Goal: Information Seeking & Learning: Learn about a topic

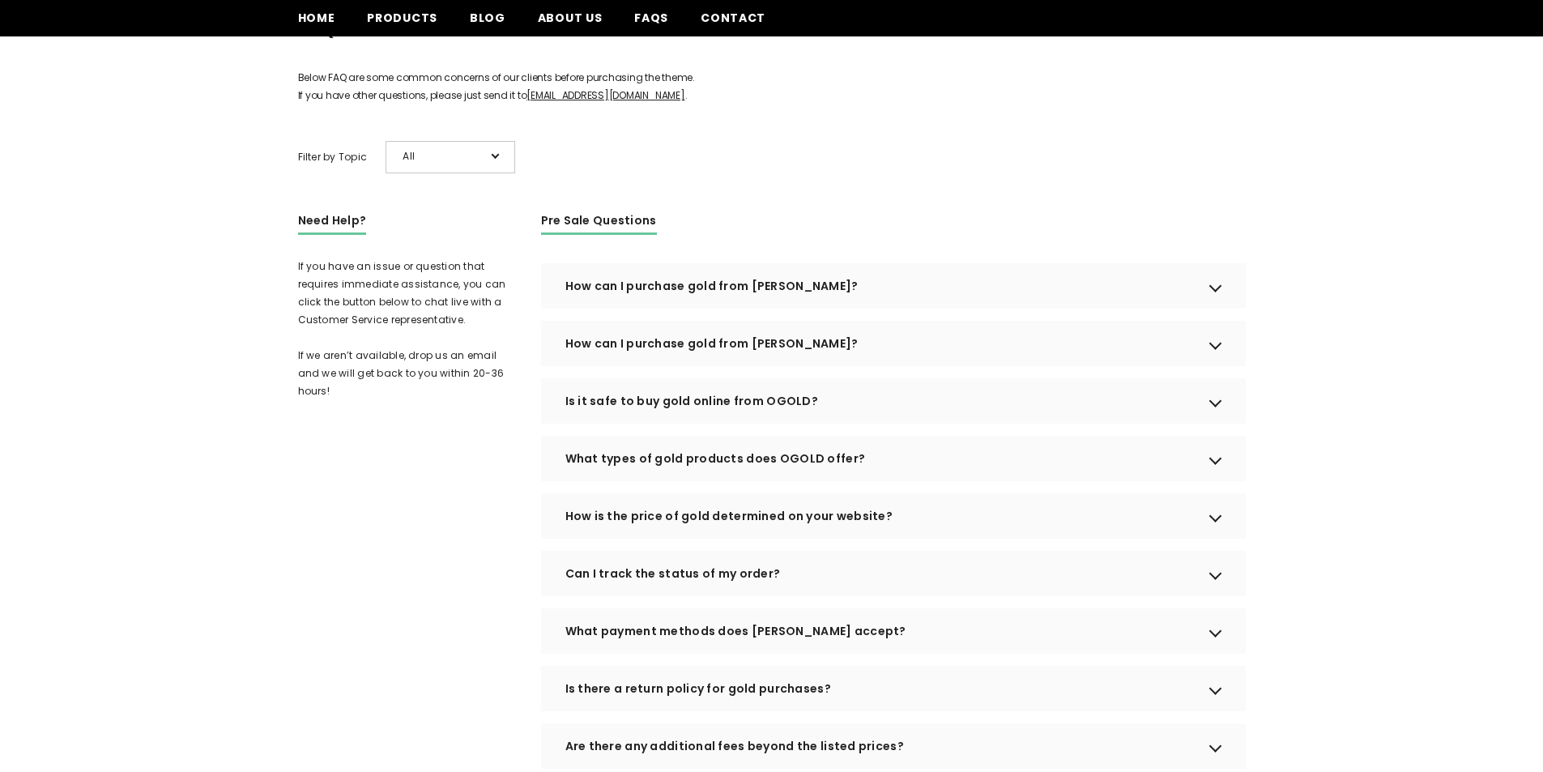
scroll to position [22, 0]
click at [898, 305] on div "How can I purchase gold from [PERSON_NAME]?" at bounding box center [893, 285] width 705 height 45
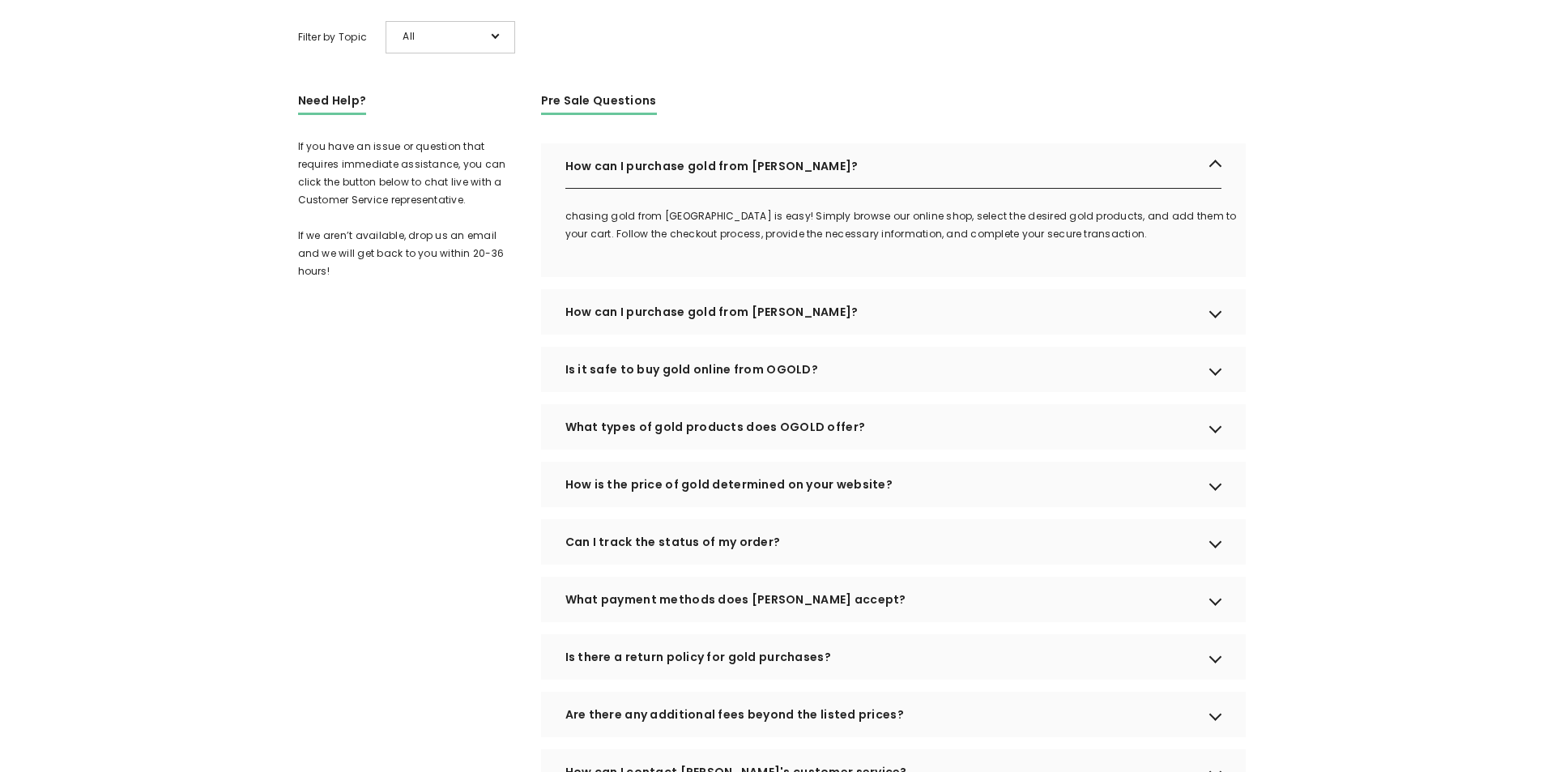
scroll to position [324, 0]
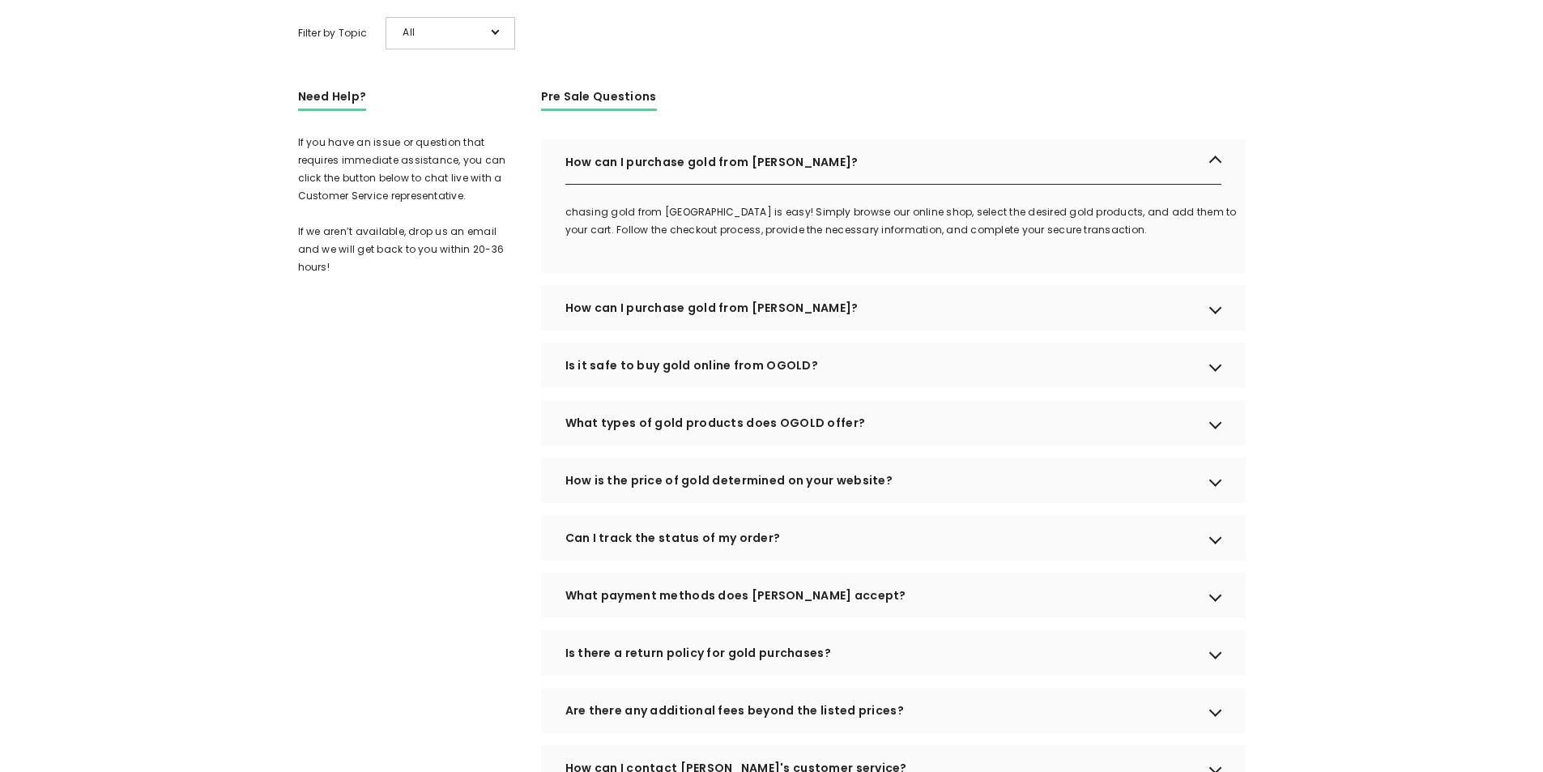
click at [883, 330] on div "How can I purchase gold from [PERSON_NAME]?" at bounding box center [893, 307] width 705 height 45
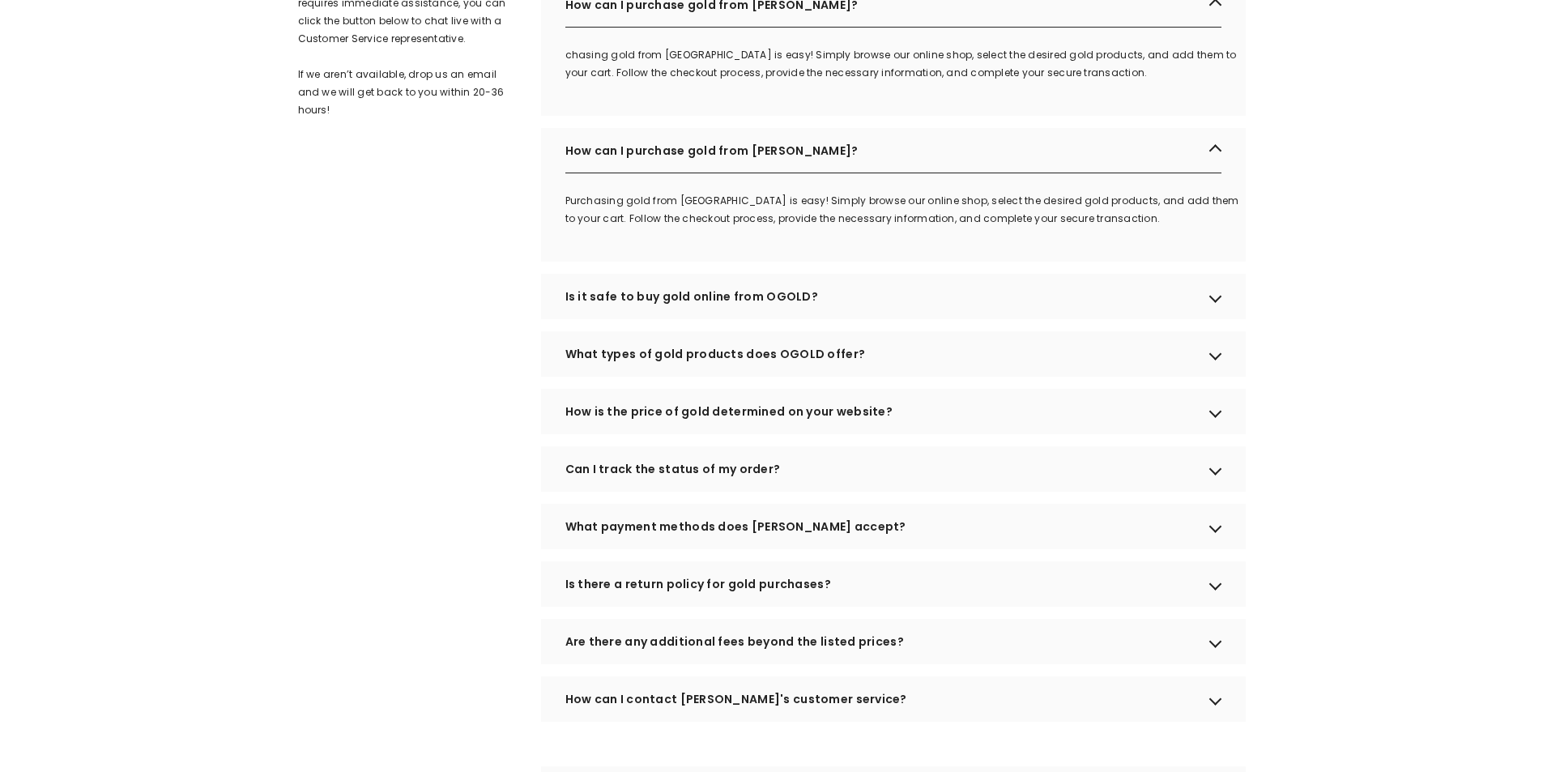
scroll to position [486, 0]
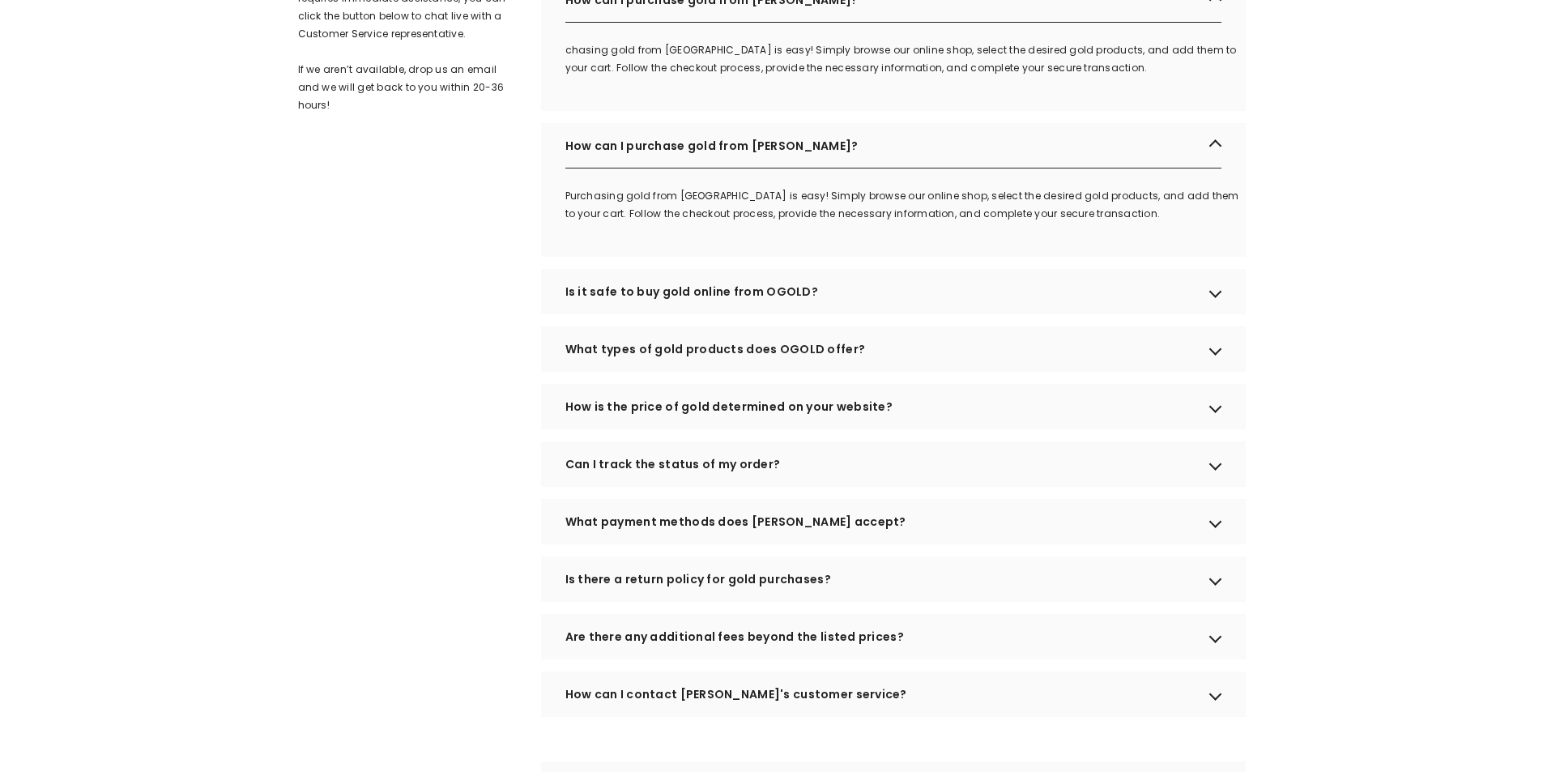
click at [909, 307] on div "Is it safe to buy gold online from OGOLD?" at bounding box center [893, 291] width 705 height 45
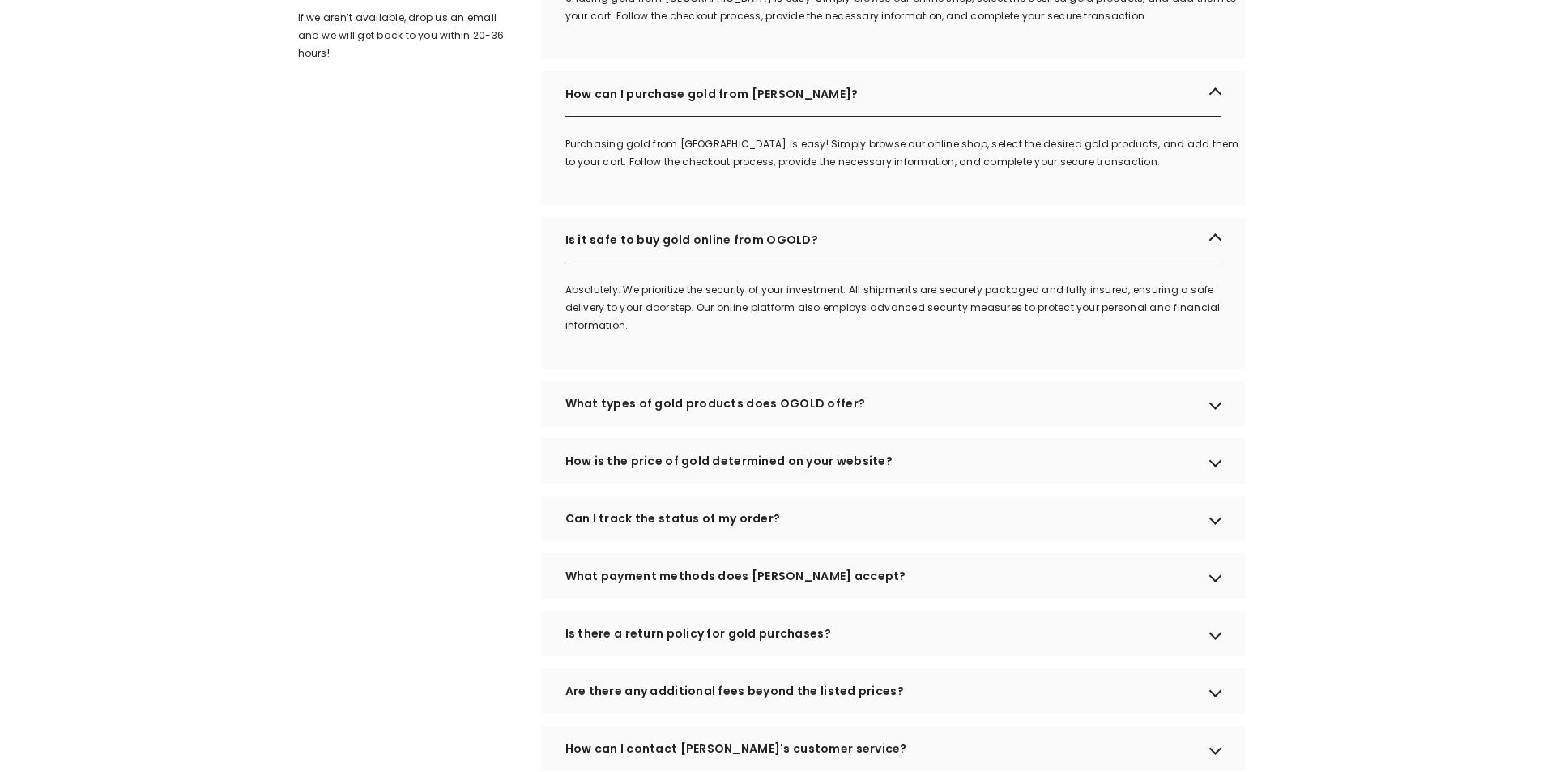
scroll to position [567, 0]
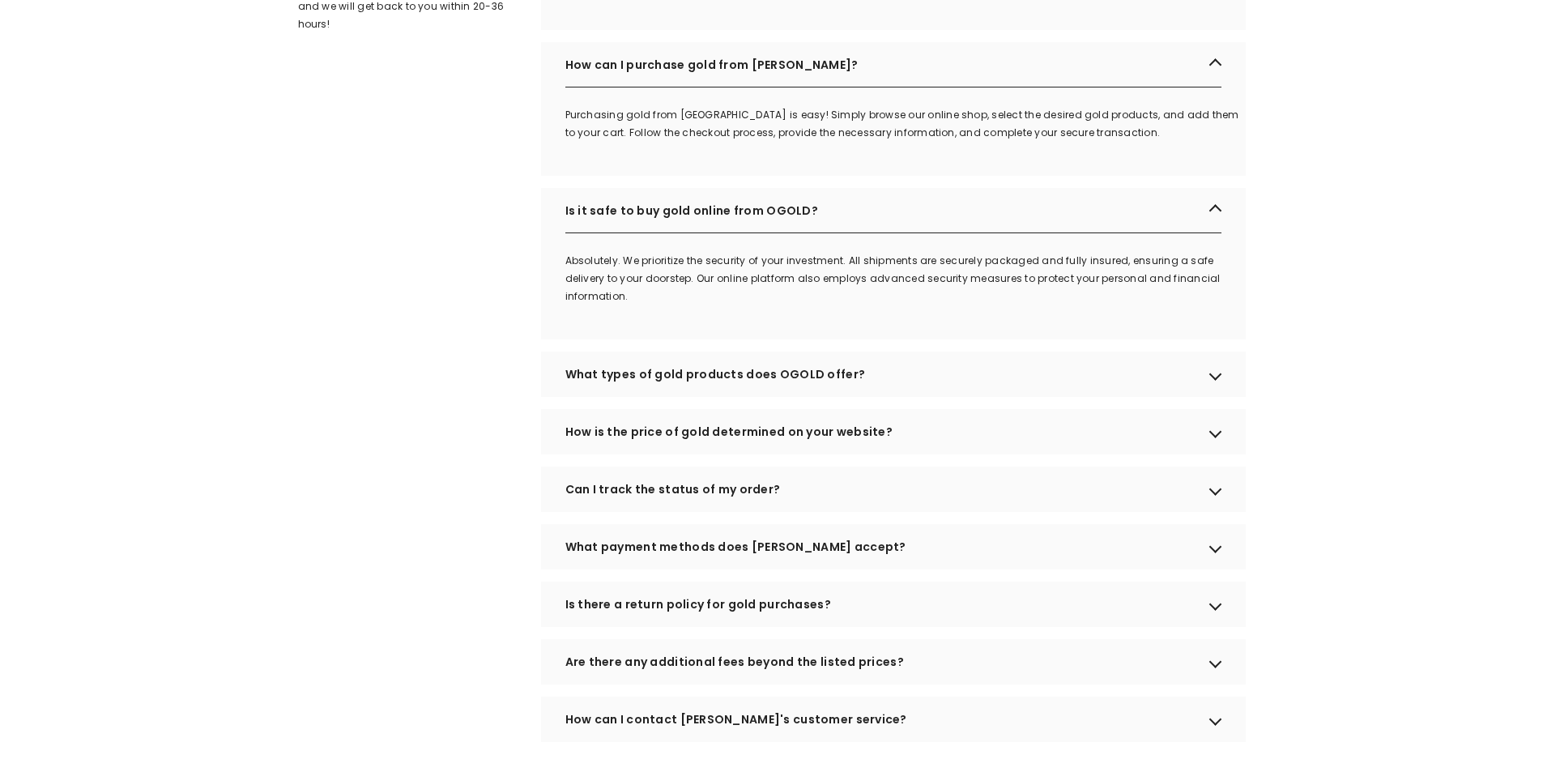
click at [851, 397] on div "What types of gold products does OGOLD offer?" at bounding box center [893, 374] width 705 height 45
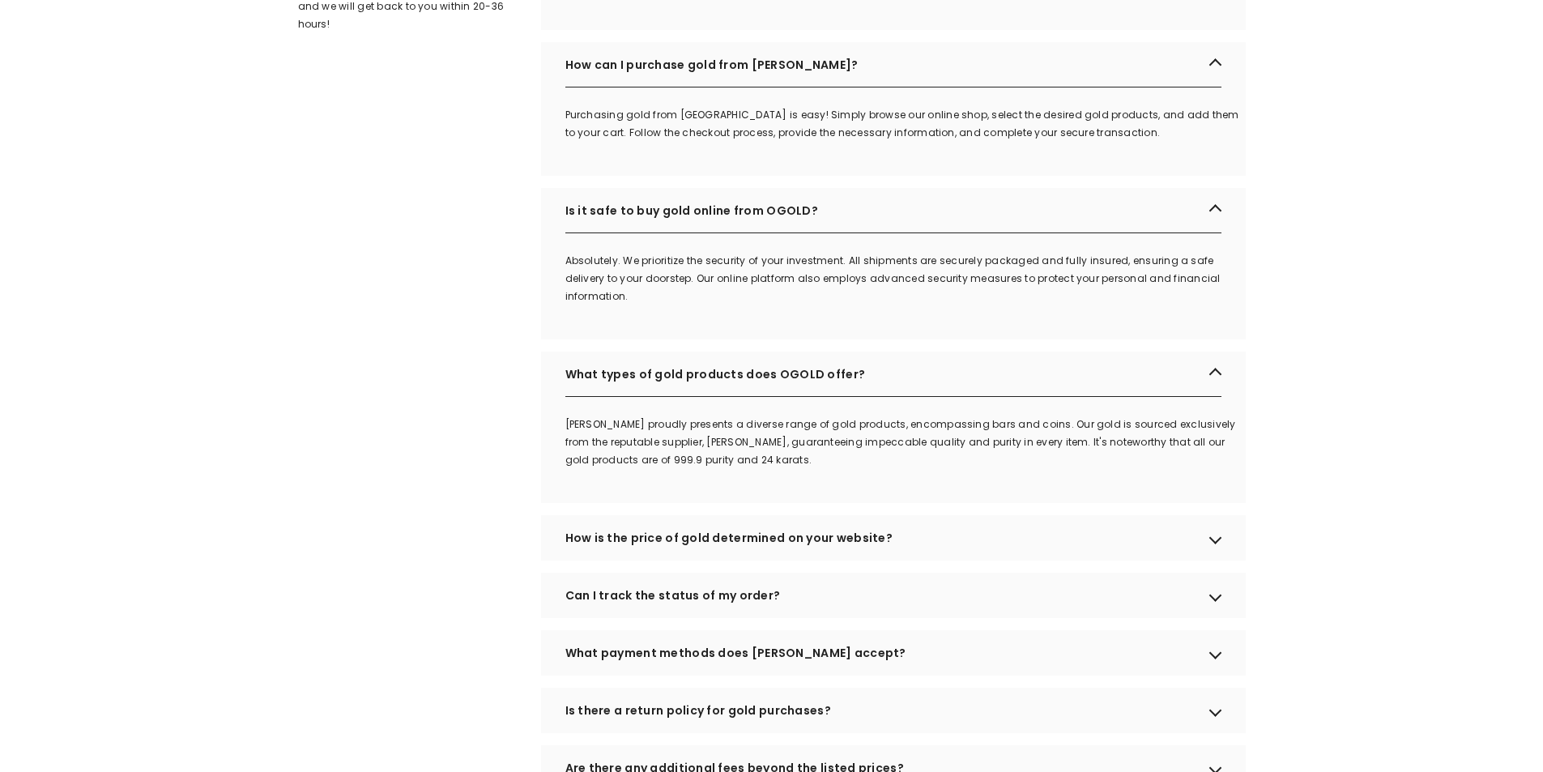
click at [851, 397] on div "What types of gold products does OGOLD offer?" at bounding box center [893, 374] width 705 height 45
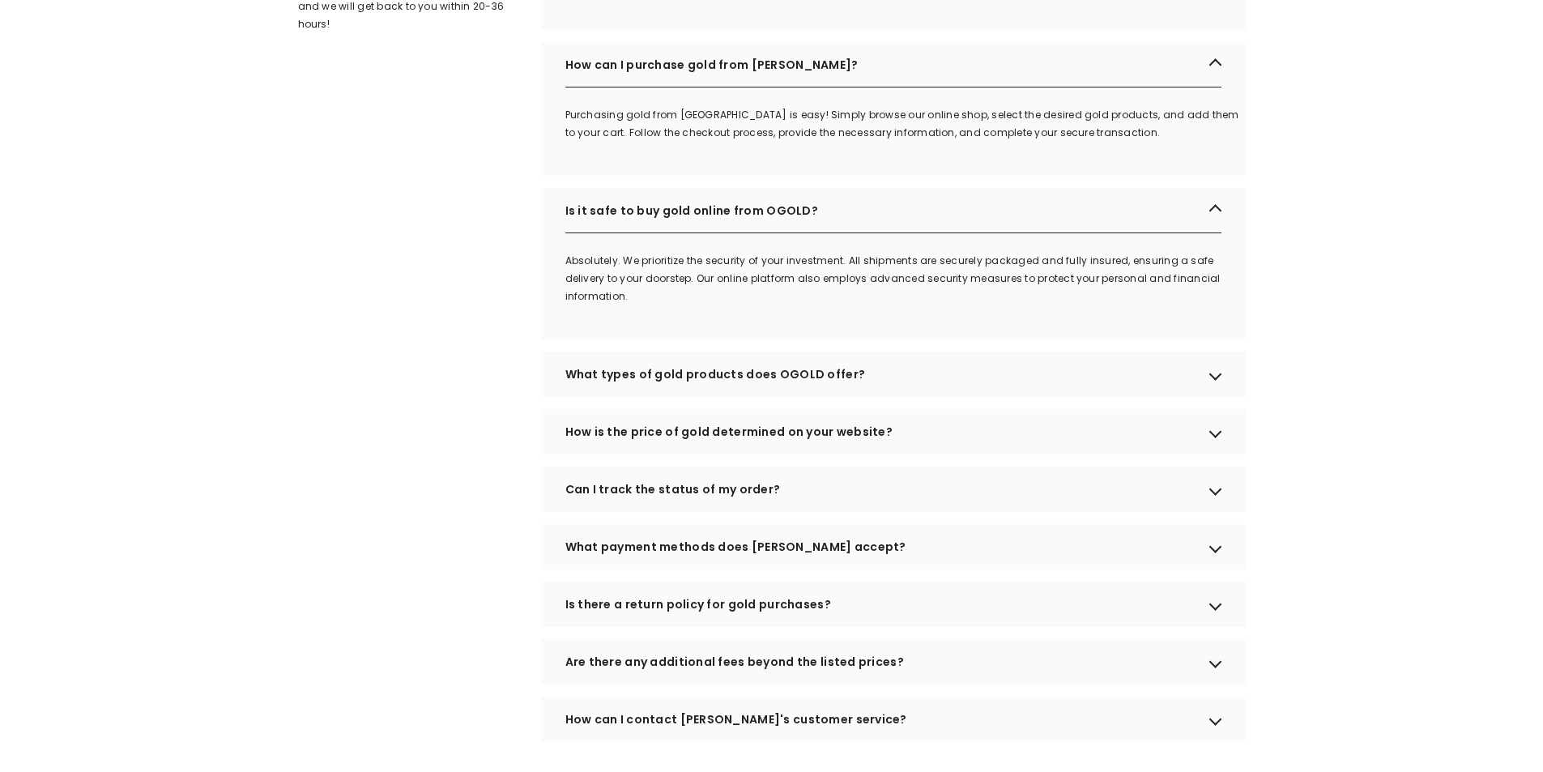
click at [808, 454] on div "How is the price of gold determined on your website?" at bounding box center [893, 431] width 705 height 45
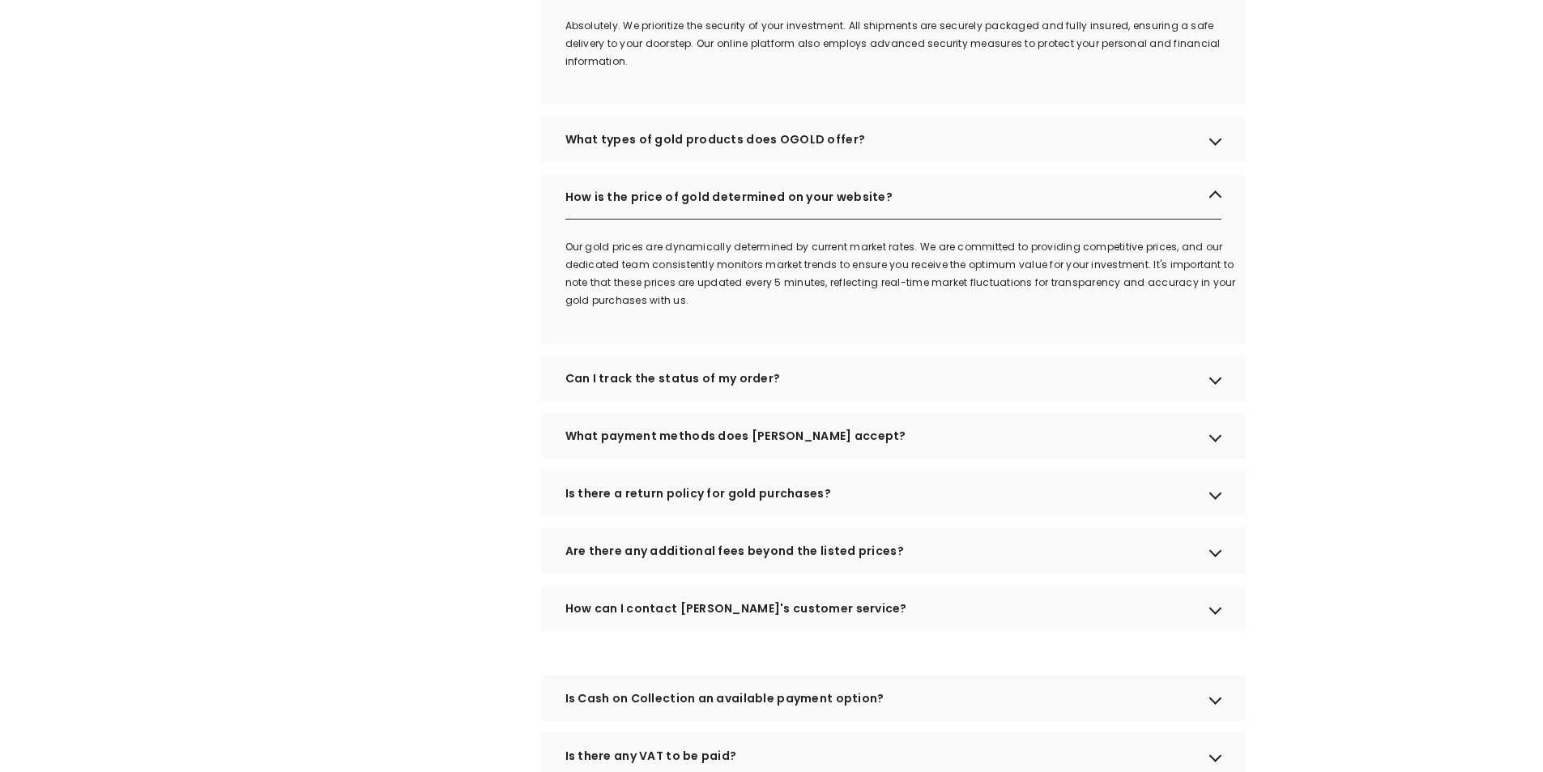
scroll to position [810, 0]
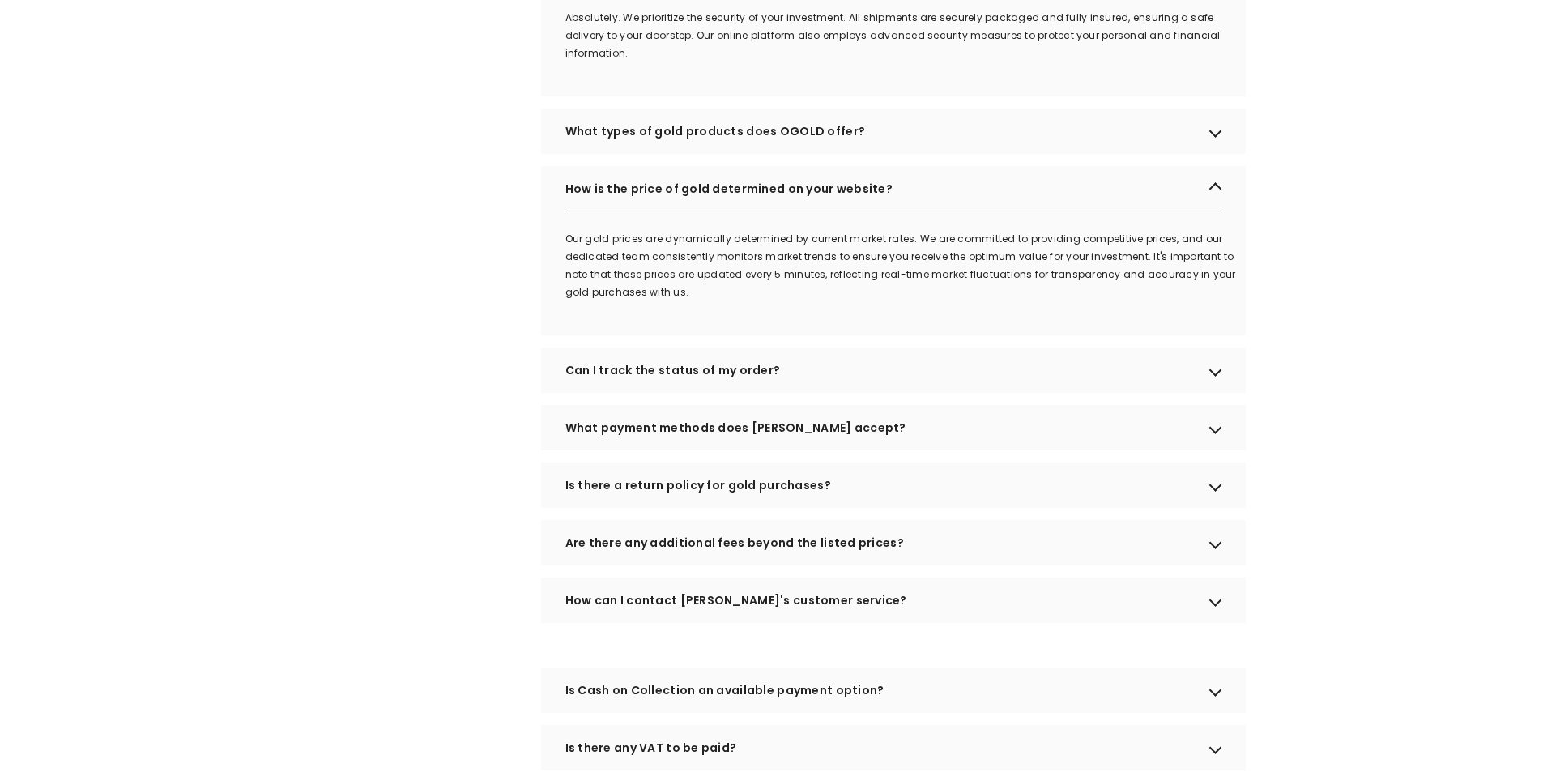
click at [859, 393] on div "Can I track the status of my order?" at bounding box center [893, 369] width 705 height 45
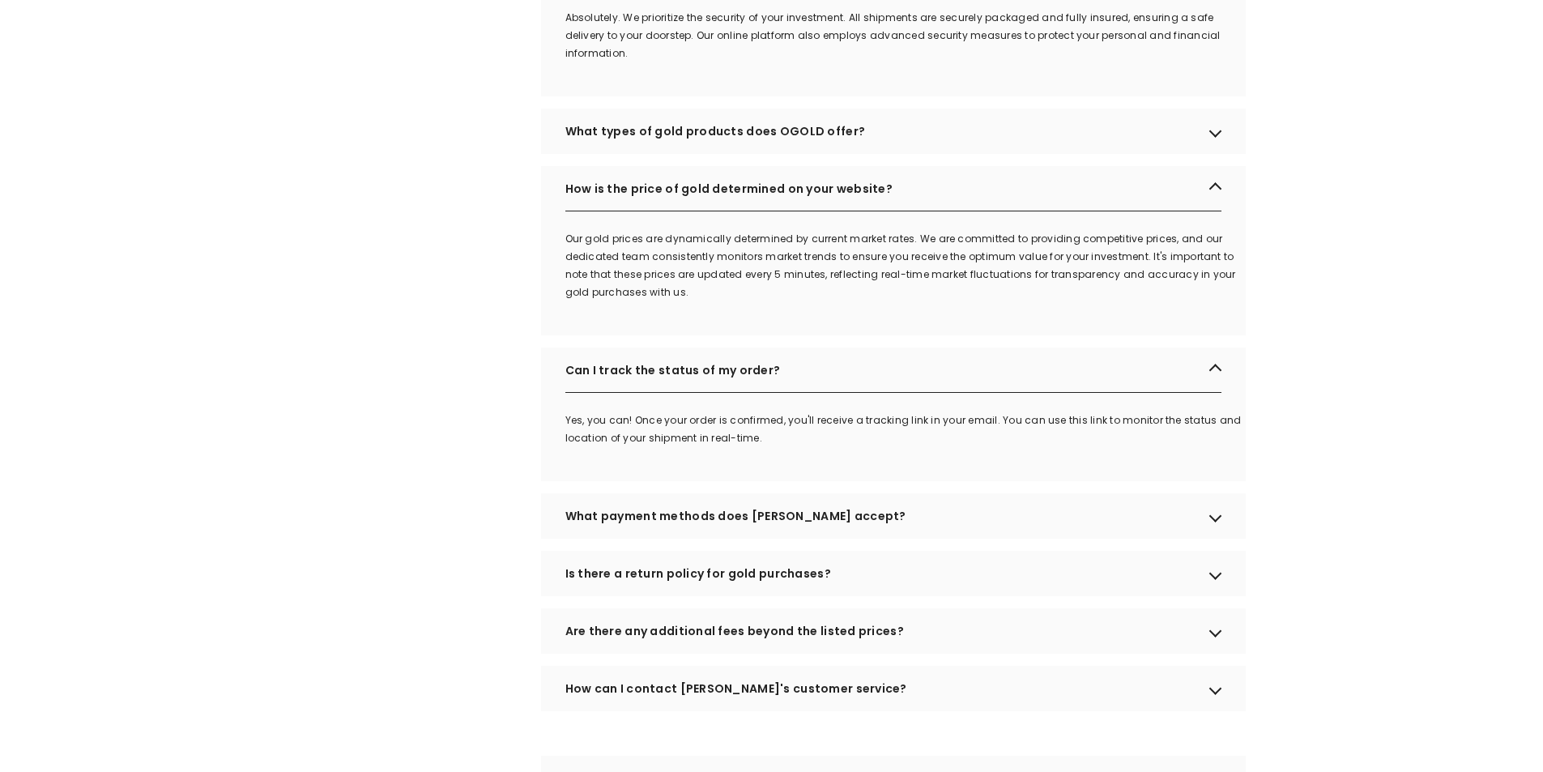
click at [859, 393] on div "Can I track the status of my order?" at bounding box center [893, 369] width 705 height 45
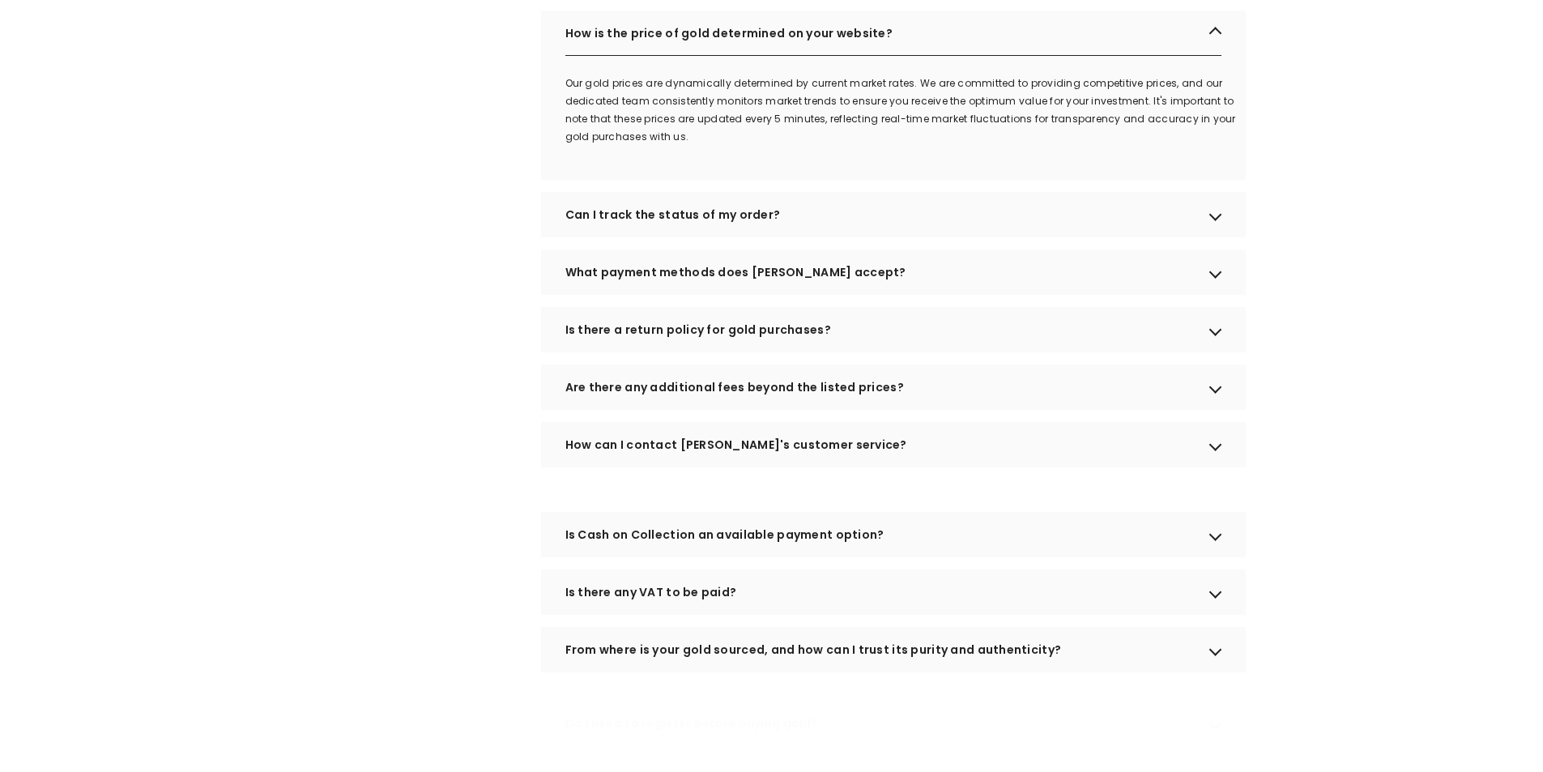
scroll to position [972, 0]
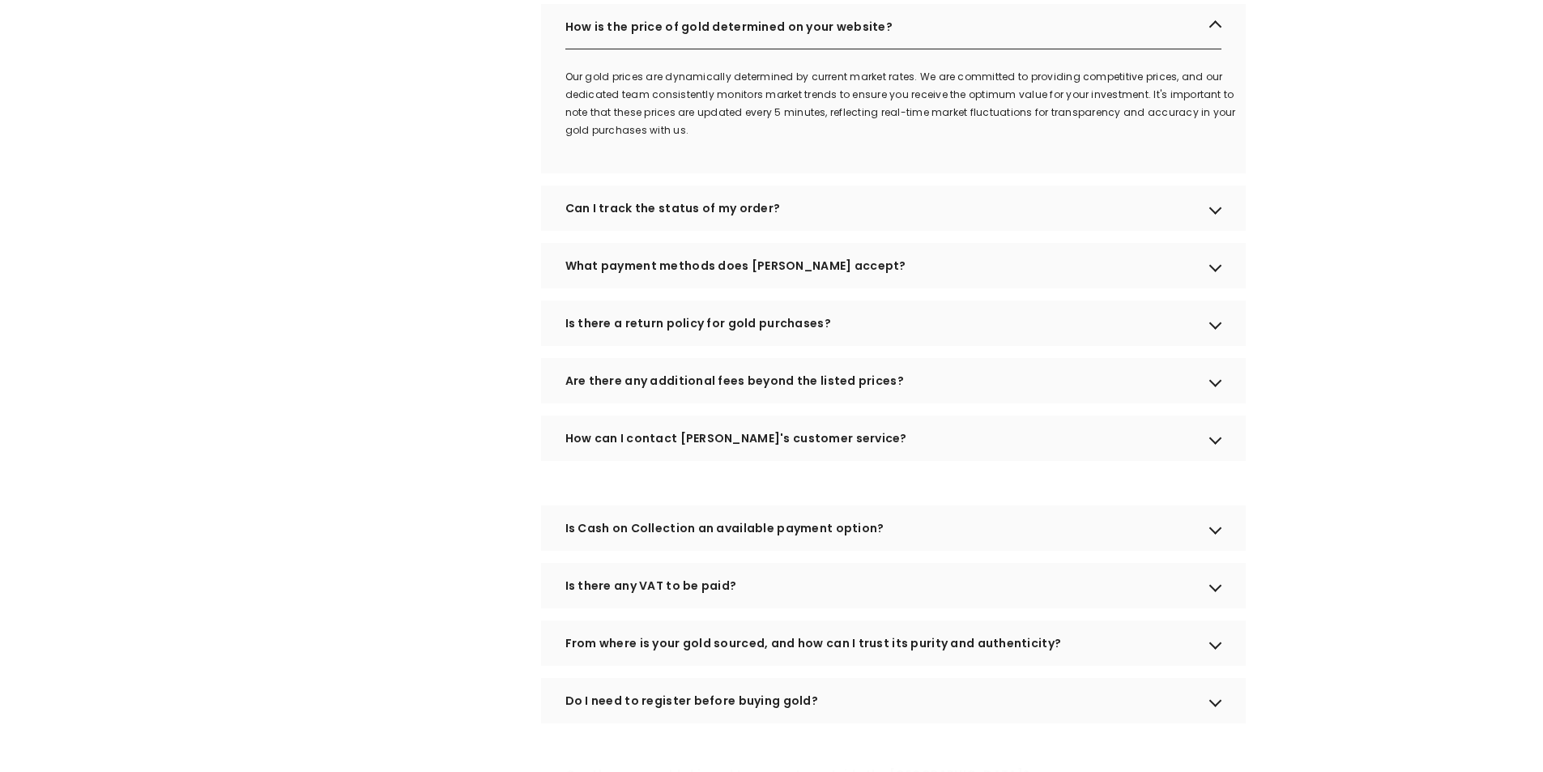
click at [787, 346] on div "Is there a return policy for gold purchases?" at bounding box center [893, 323] width 705 height 45
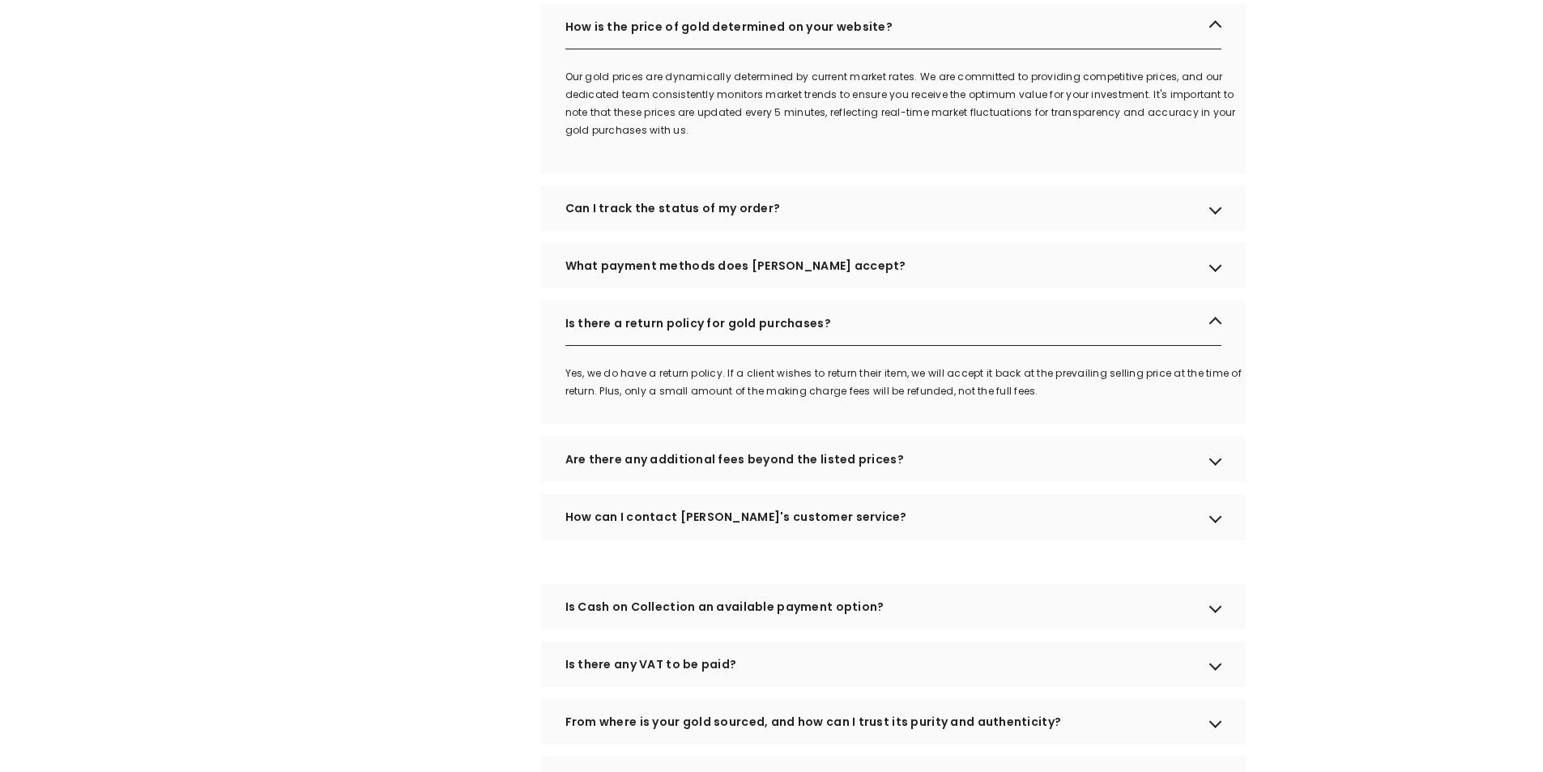
click at [787, 346] on div "Is there a return policy for gold purchases?" at bounding box center [893, 323] width 705 height 45
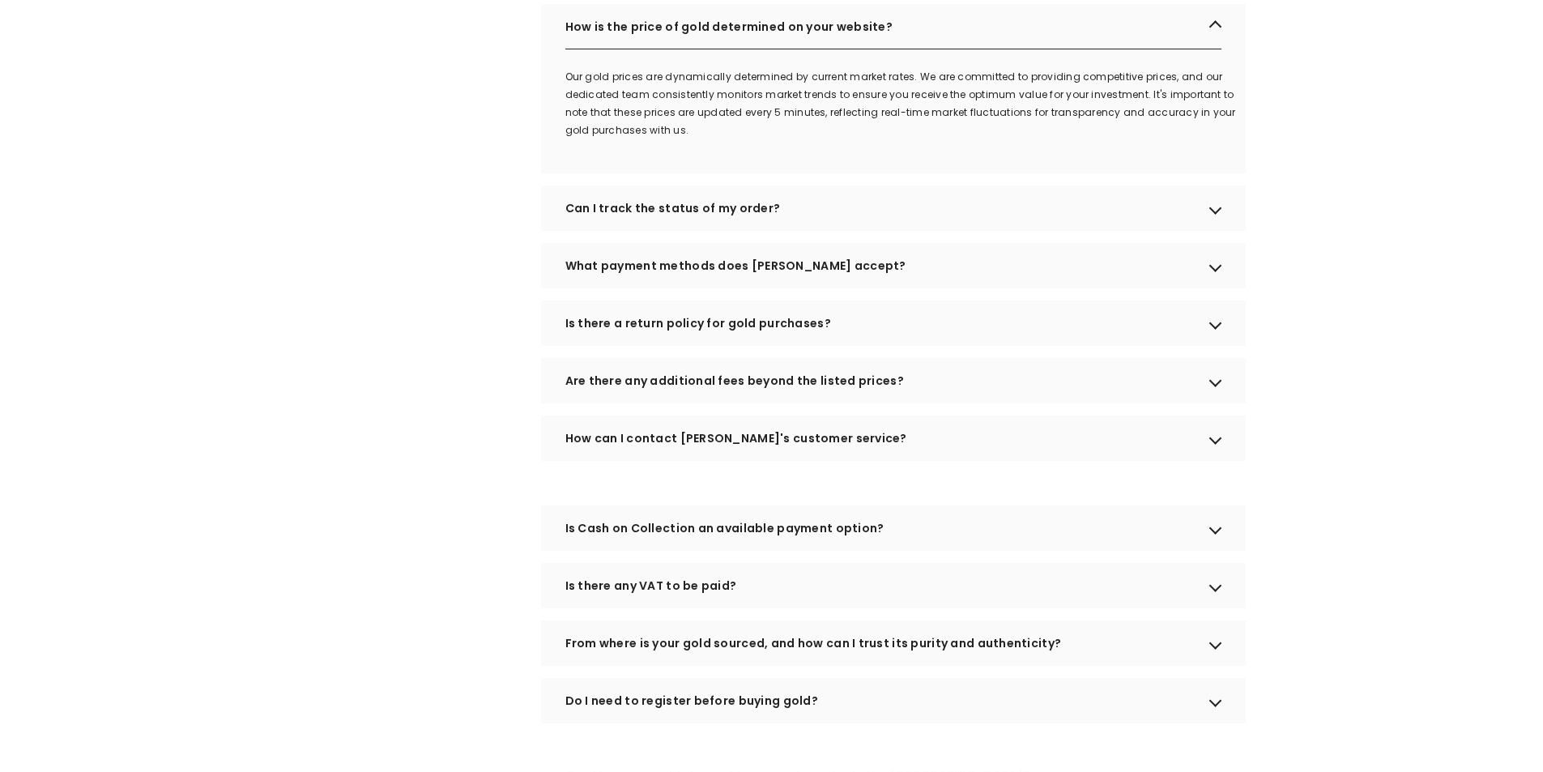
click at [726, 403] on div "Are there any additional fees beyond the listed prices?" at bounding box center [893, 380] width 705 height 45
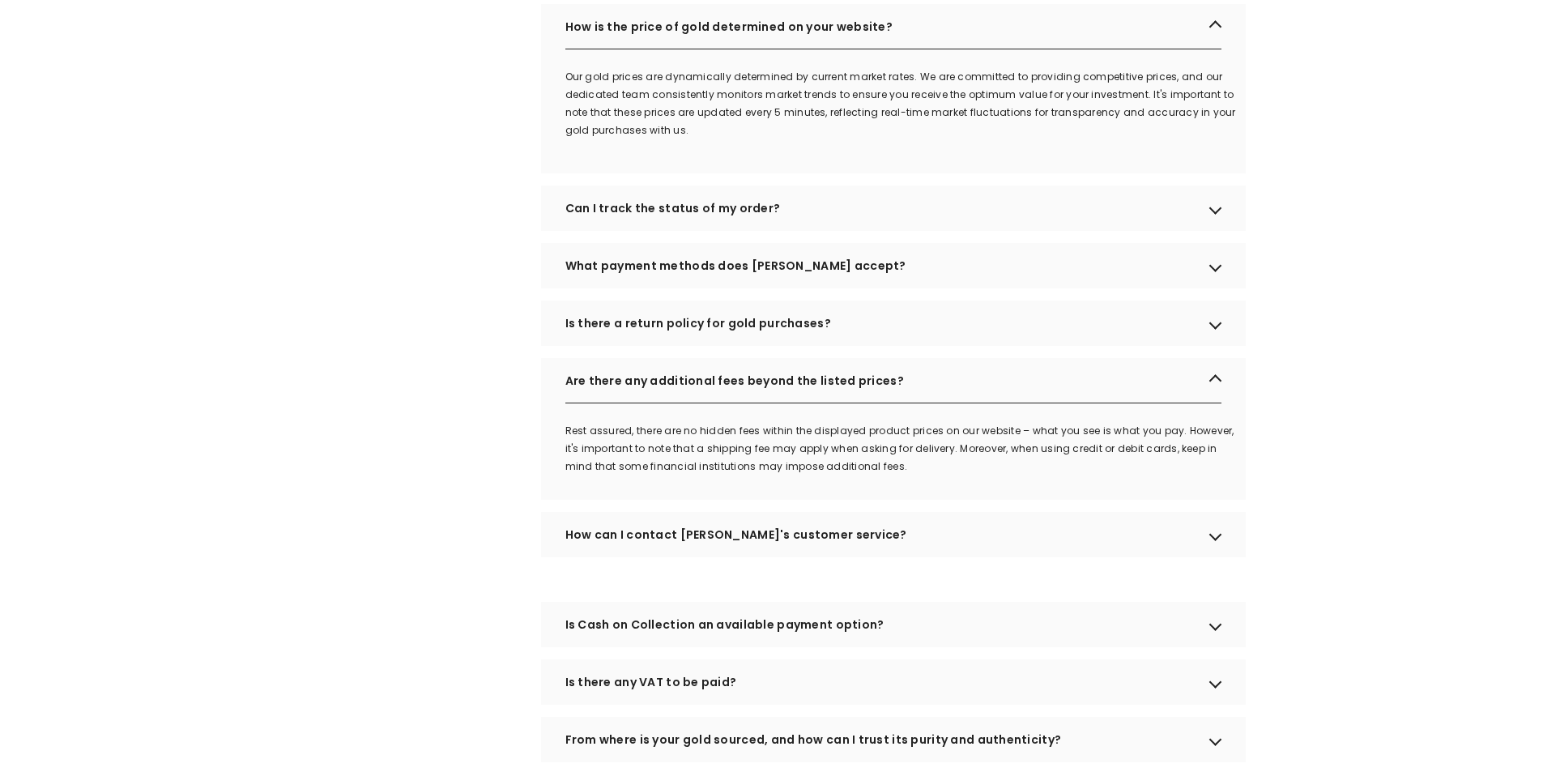
click at [928, 403] on div "Are there any additional fees beyond the listed prices?" at bounding box center [893, 380] width 705 height 45
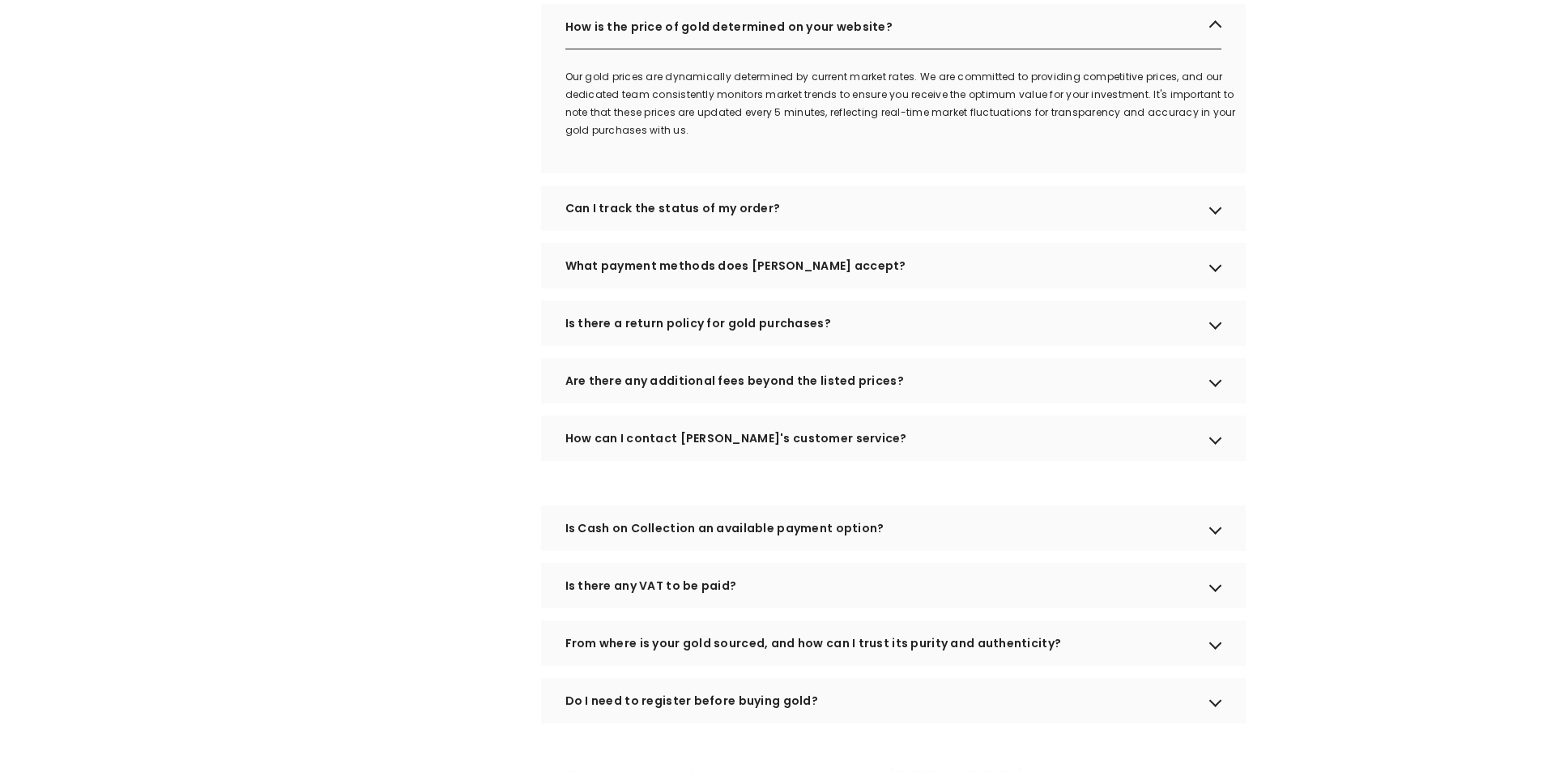
click at [855, 461] on div "How can I contact [PERSON_NAME]'s customer service?" at bounding box center [893, 438] width 705 height 45
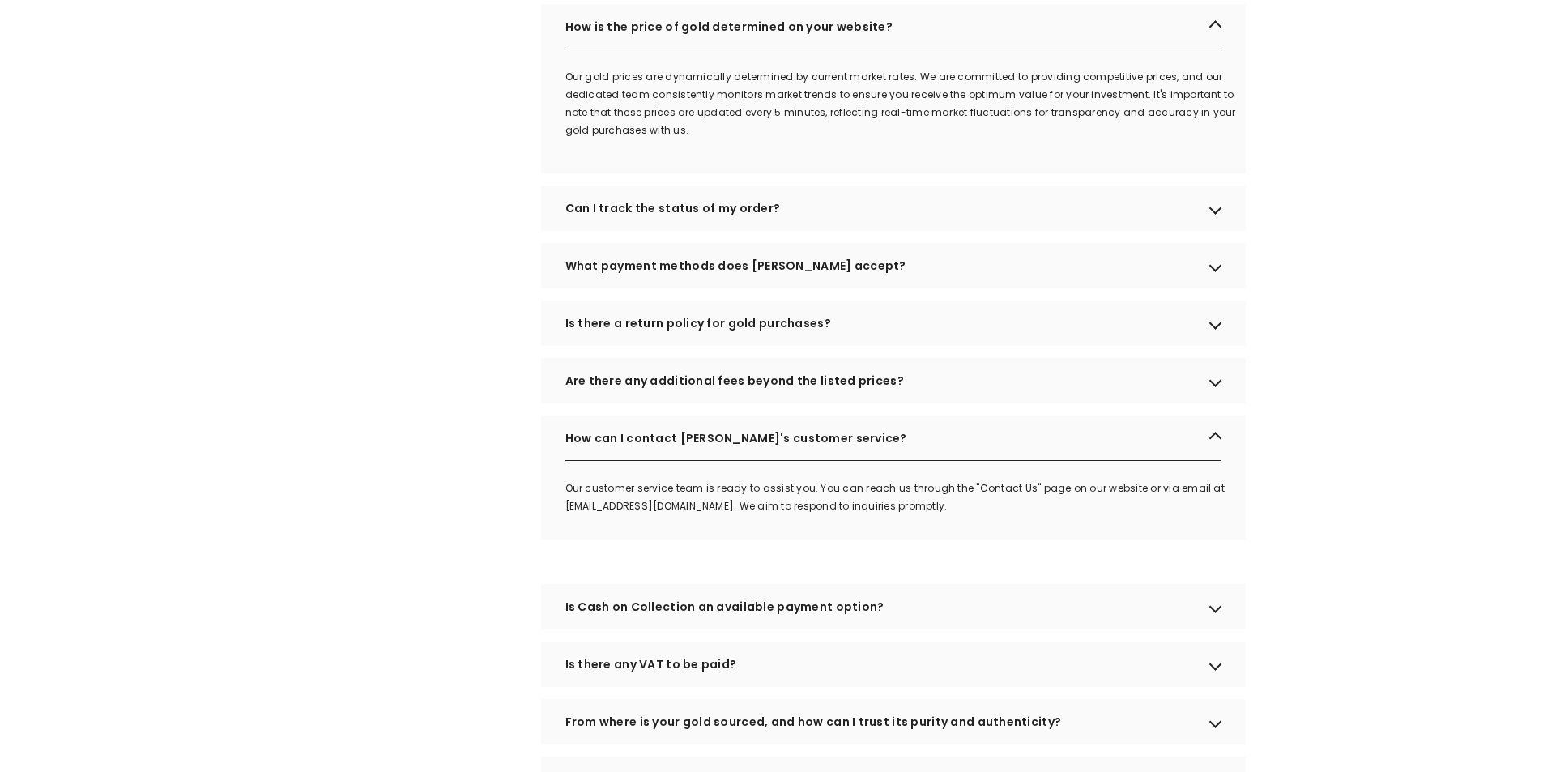
click at [722, 629] on div "Is Cash on Collection an available payment option?" at bounding box center [893, 606] width 705 height 45
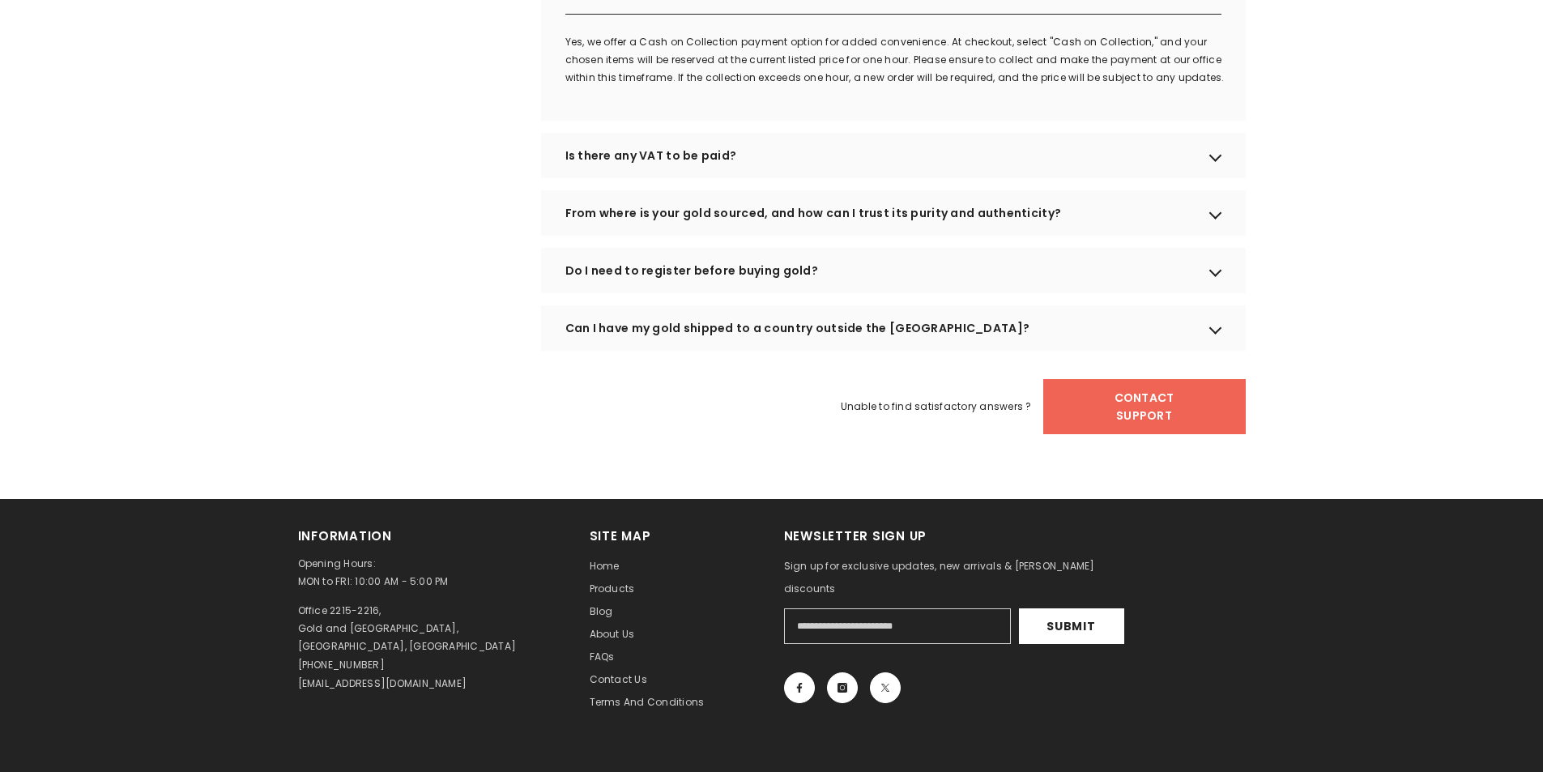
scroll to position [1620, 0]
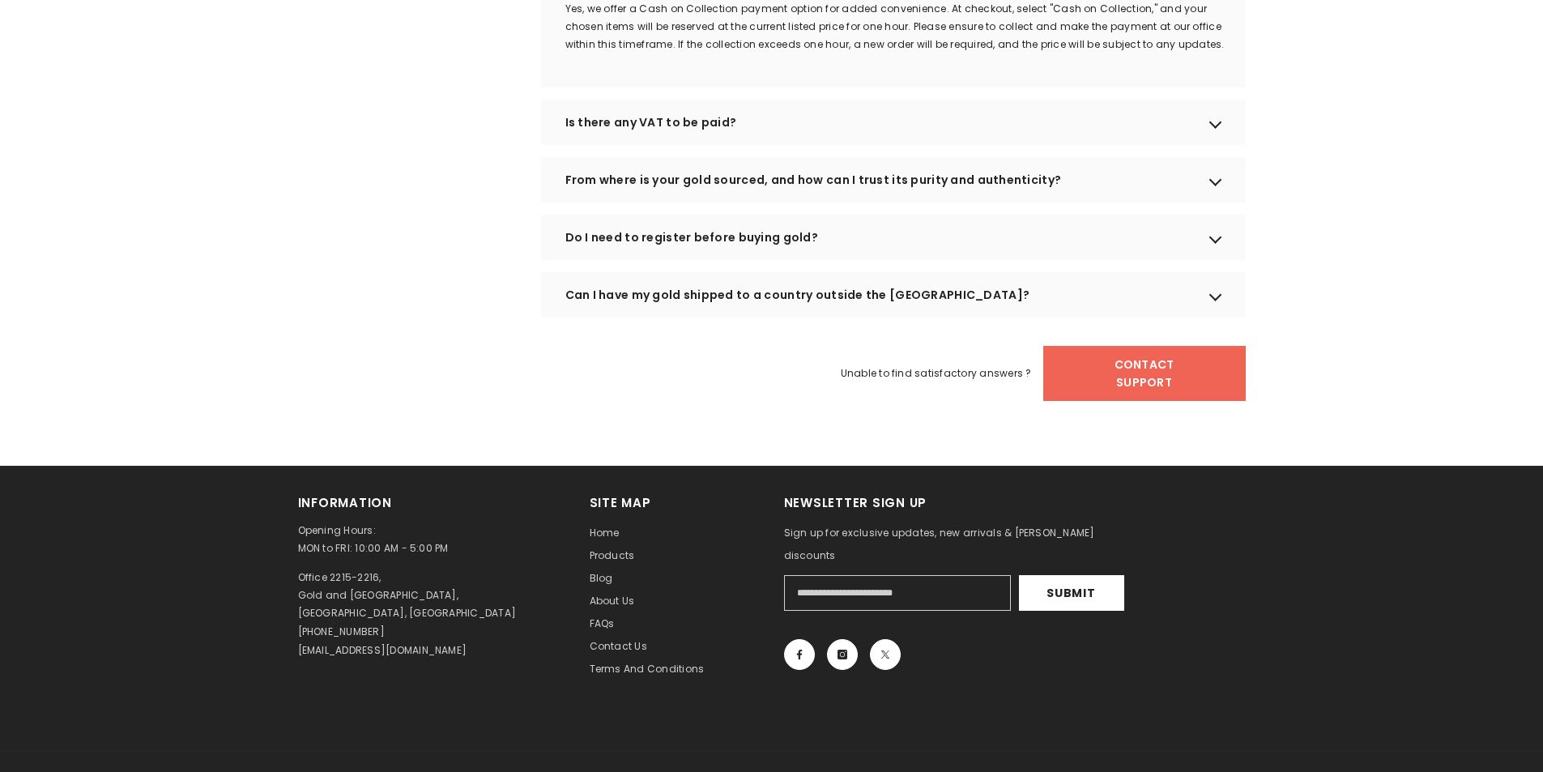
click at [705, 318] on div "Can I have my gold shipped to a country outside the [GEOGRAPHIC_DATA]?" at bounding box center [893, 294] width 705 height 45
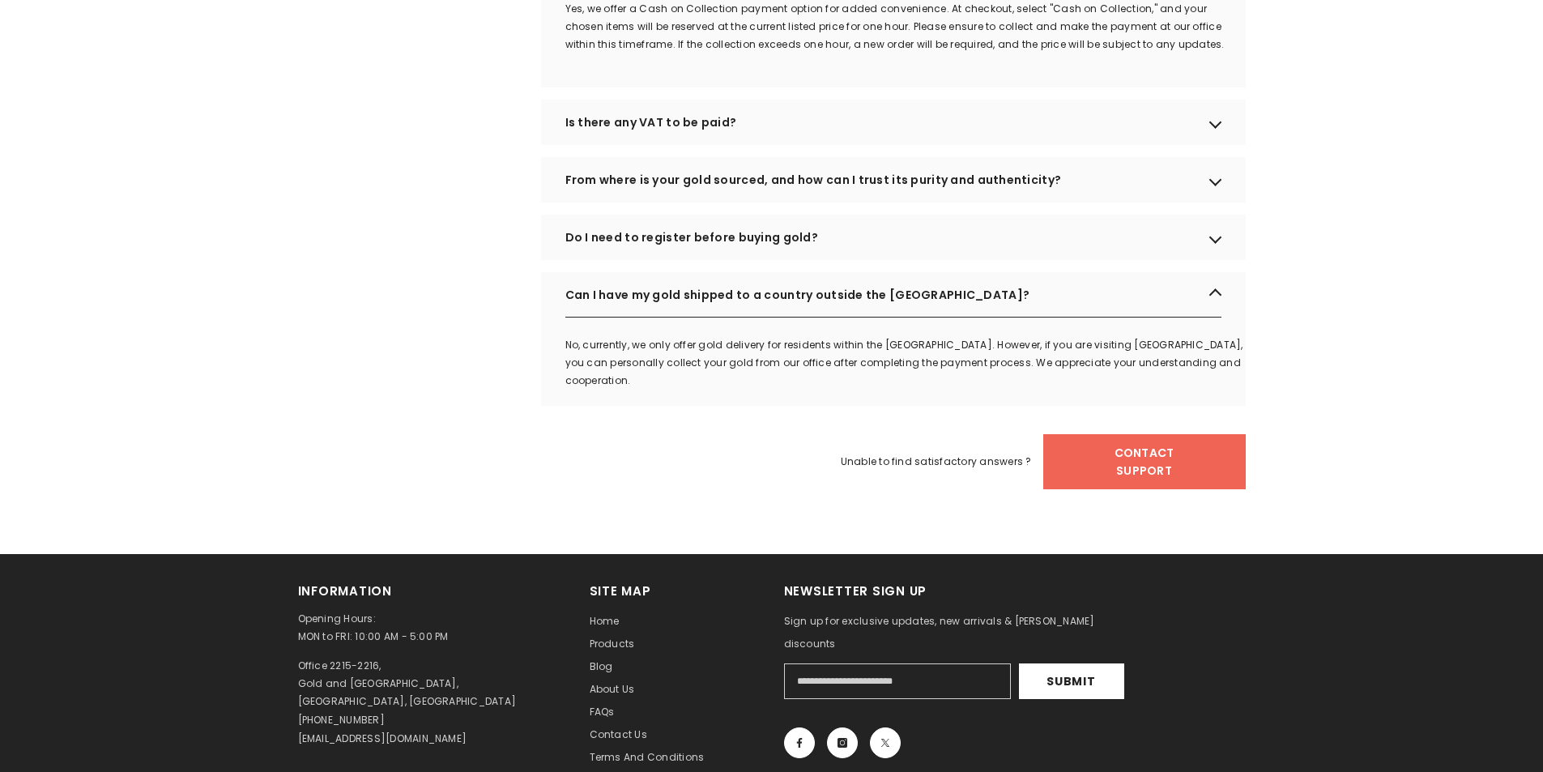
click at [894, 260] on div "Do I need to register before buying gold?" at bounding box center [893, 237] width 705 height 45
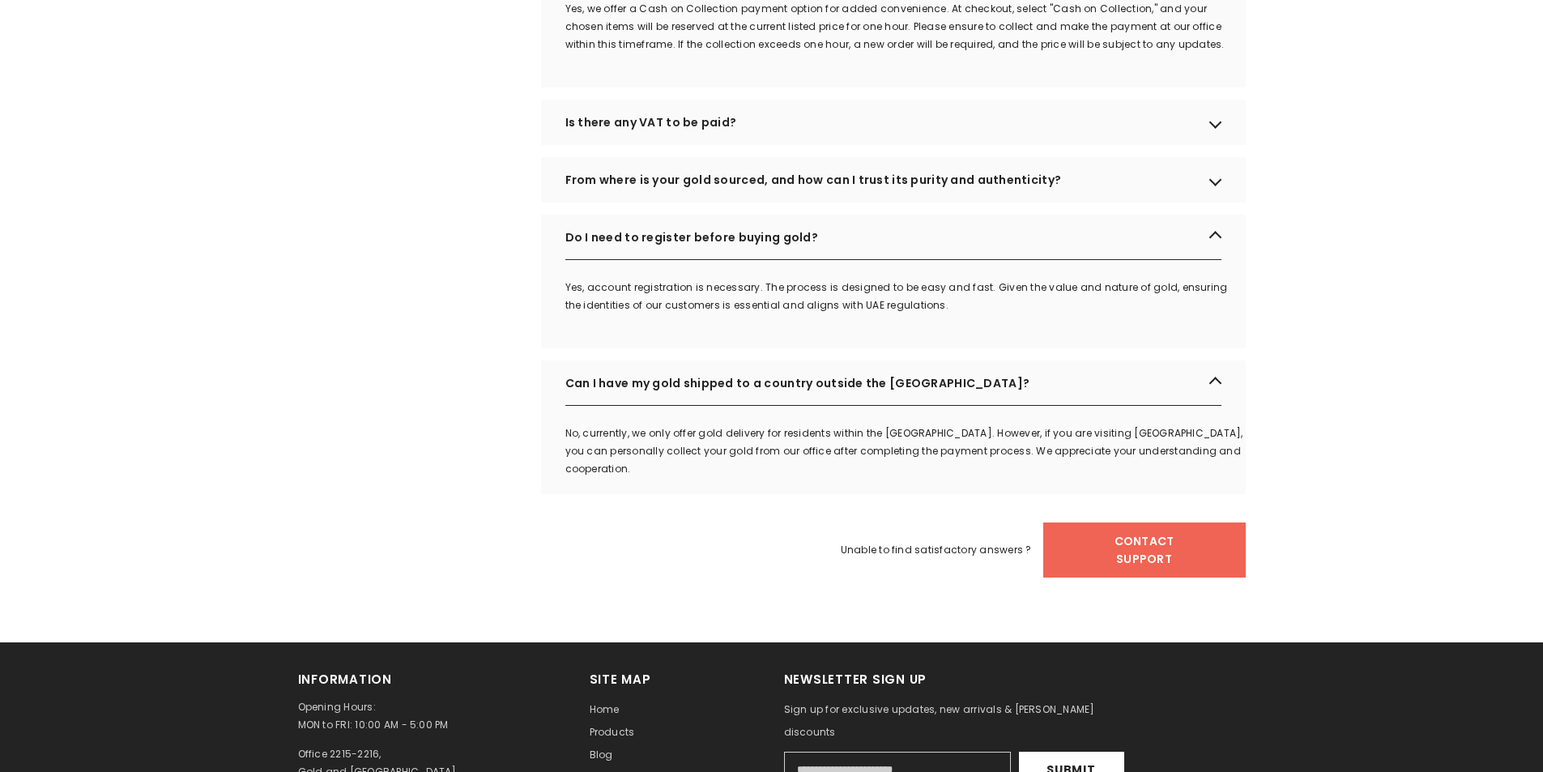
click at [894, 260] on div "Do I need to register before buying gold?" at bounding box center [893, 237] width 705 height 45
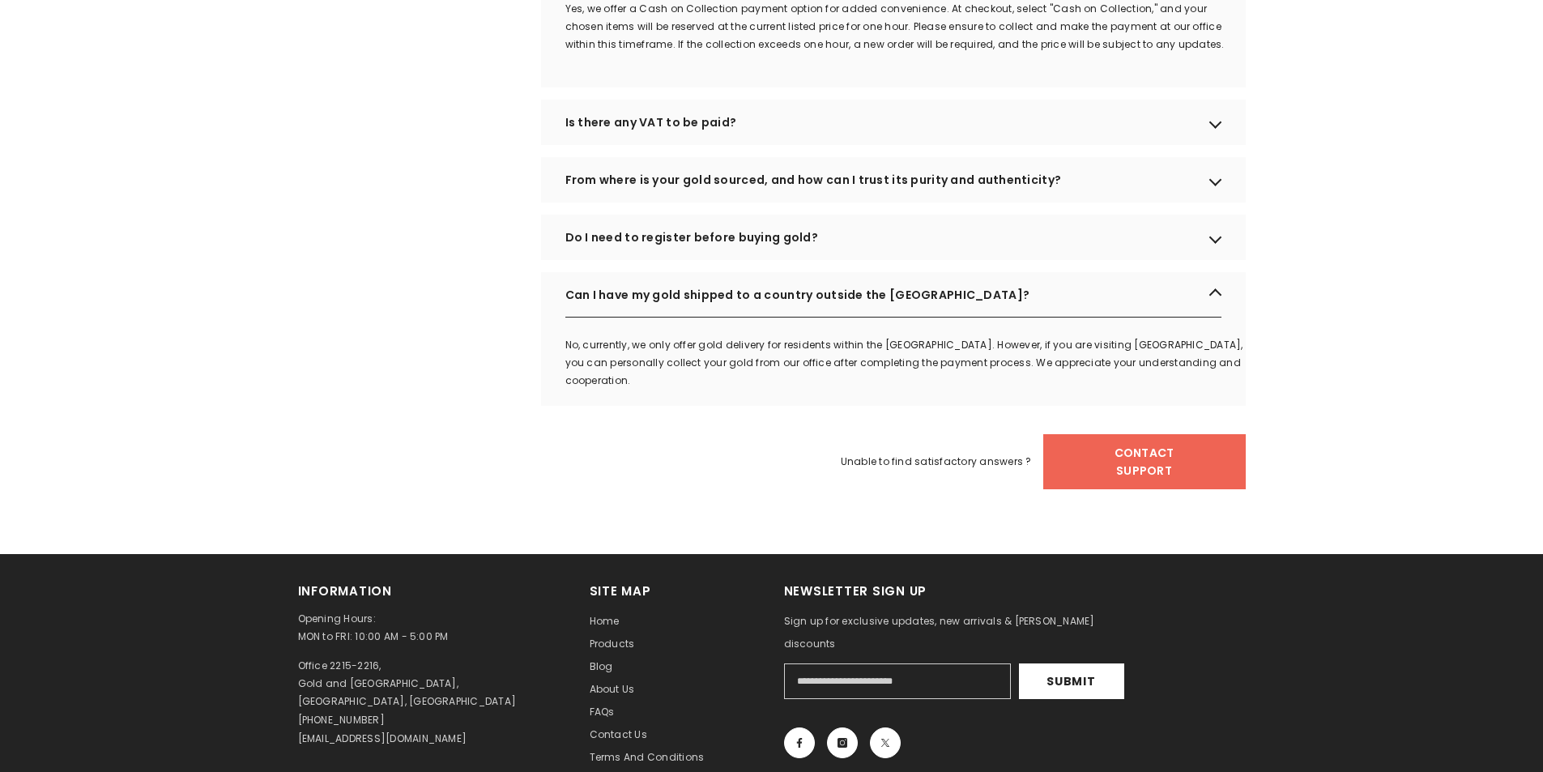
click at [897, 187] on div "From where is your gold sourced, and how can I trust its purity and authenticit…" at bounding box center [893, 179] width 705 height 45
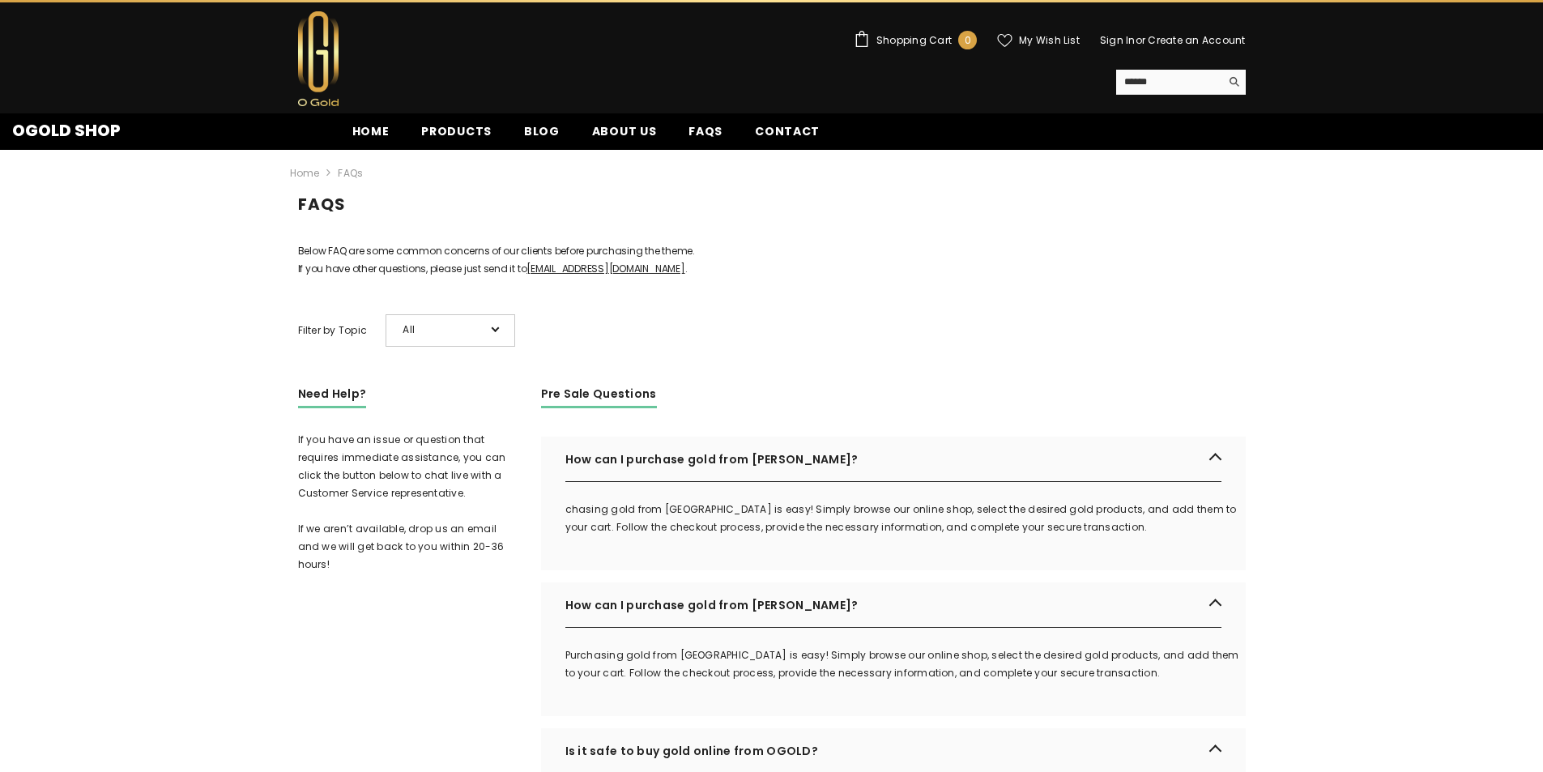
scroll to position [0, 0]
